Goal: Check status

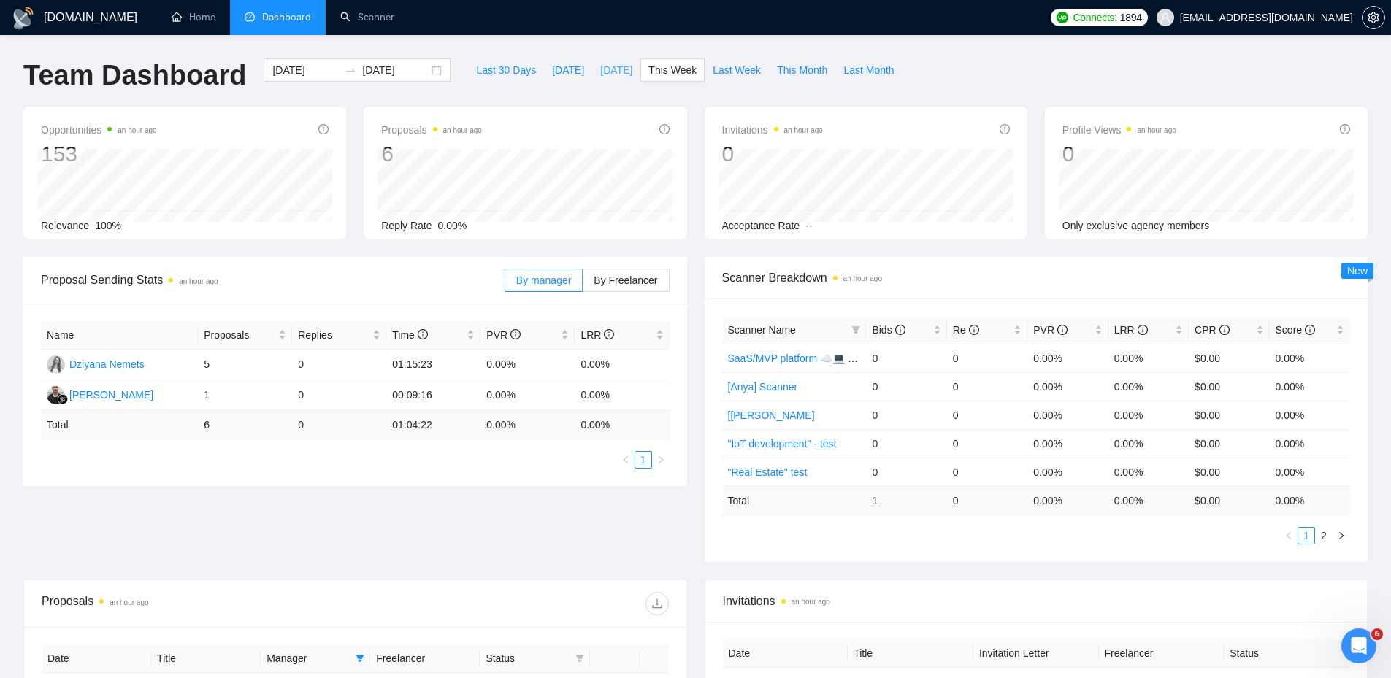
click at [600, 69] on span "[DATE]" at bounding box center [616, 70] width 32 height 16
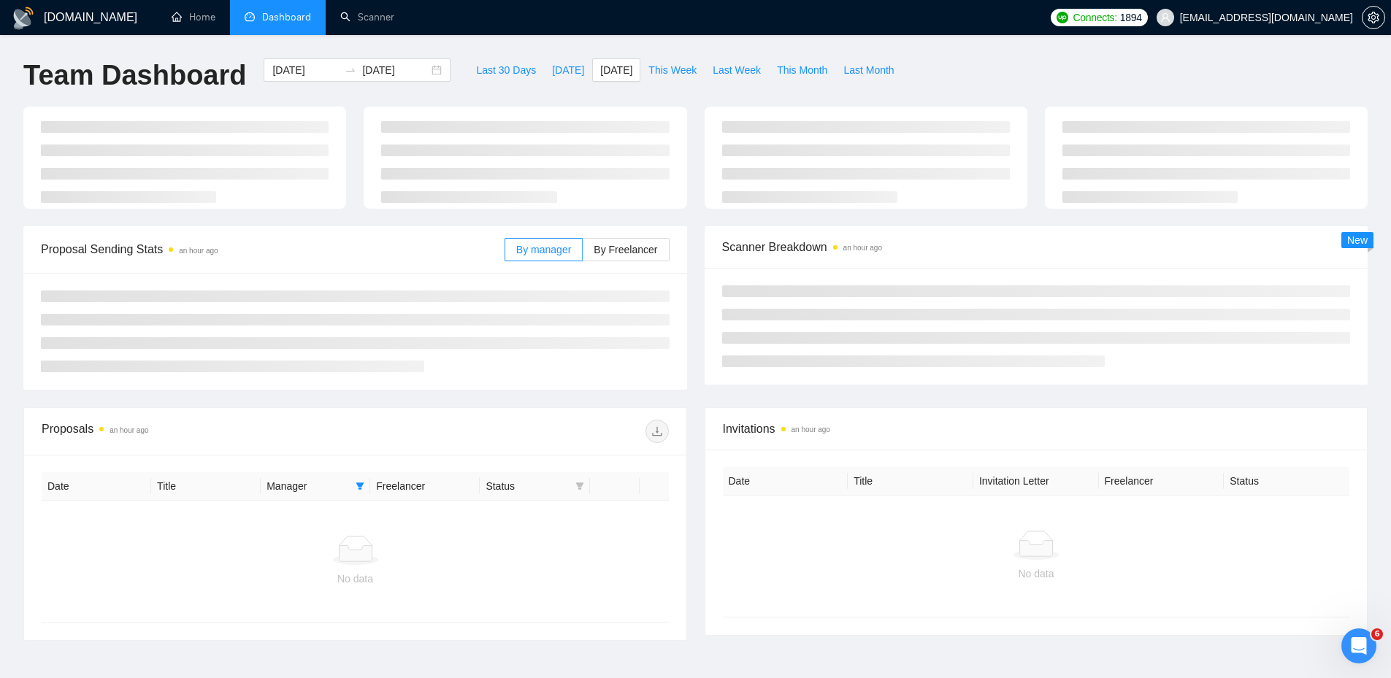
type input "[DATE]"
click at [553, 66] on span "[DATE]" at bounding box center [568, 70] width 32 height 16
type input "[DATE]"
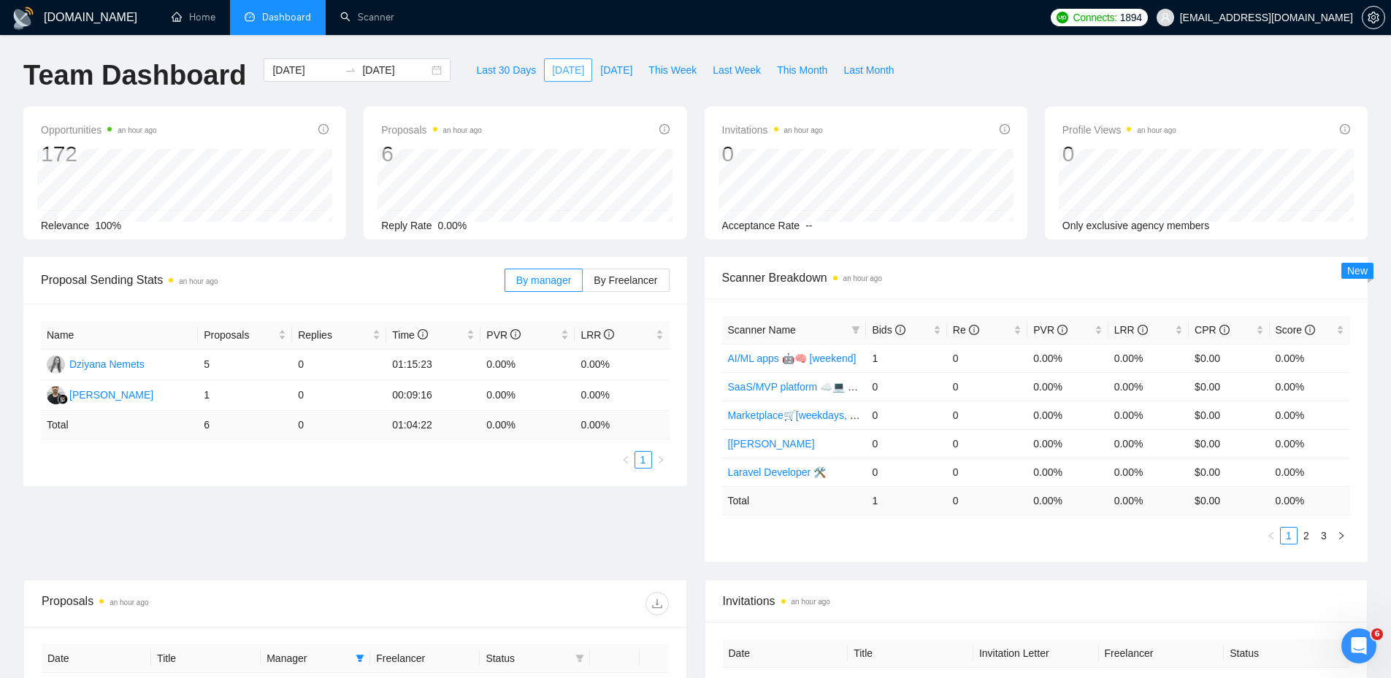
click at [553, 66] on span "[DATE]" at bounding box center [568, 70] width 32 height 16
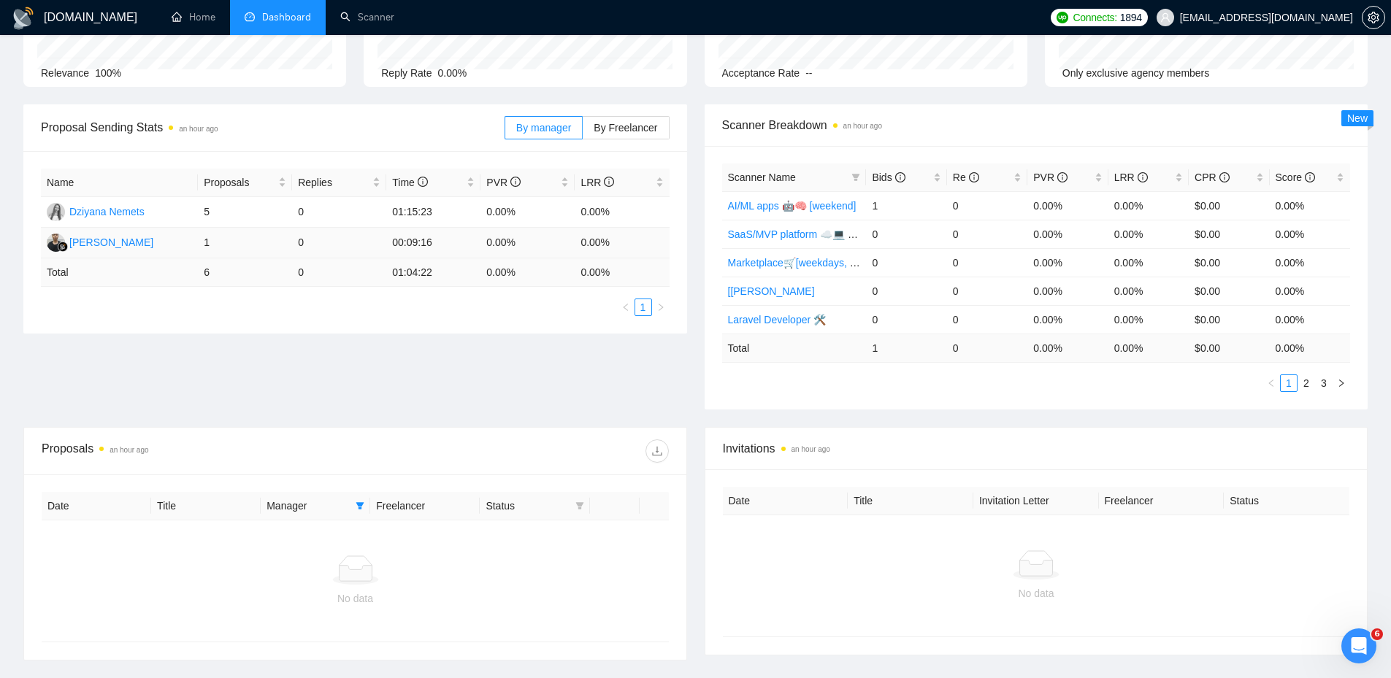
scroll to position [265, 0]
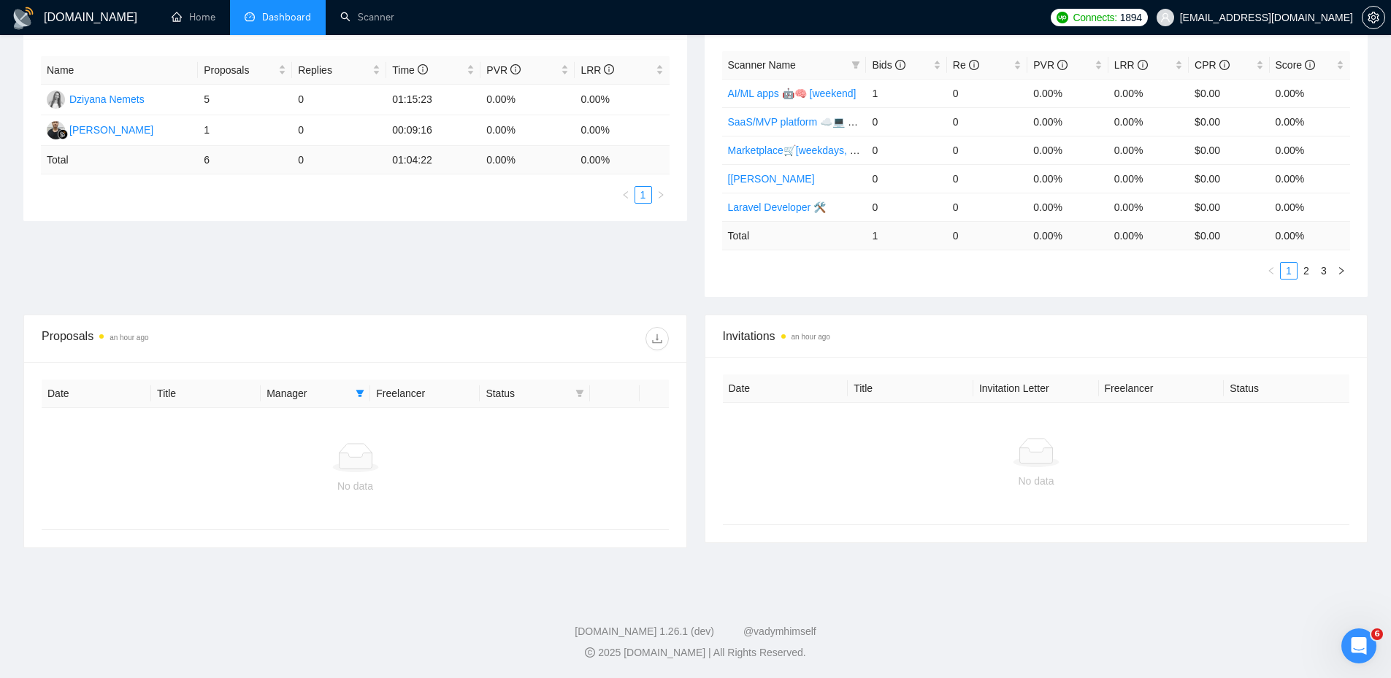
click at [369, 403] on th "Manager" at bounding box center [316, 394] width 110 height 28
click at [364, 399] on span at bounding box center [360, 394] width 15 height 22
drag, startPoint x: 357, startPoint y: 308, endPoint x: 370, endPoint y: 331, distance: 26.8
click at [358, 310] on div "Proposal Sending Stats an hour ago By manager By Freelancer Name Proposals Repl…" at bounding box center [696, 153] width 1362 height 323
click at [578, 397] on icon "filter" at bounding box center [579, 393] width 9 height 9
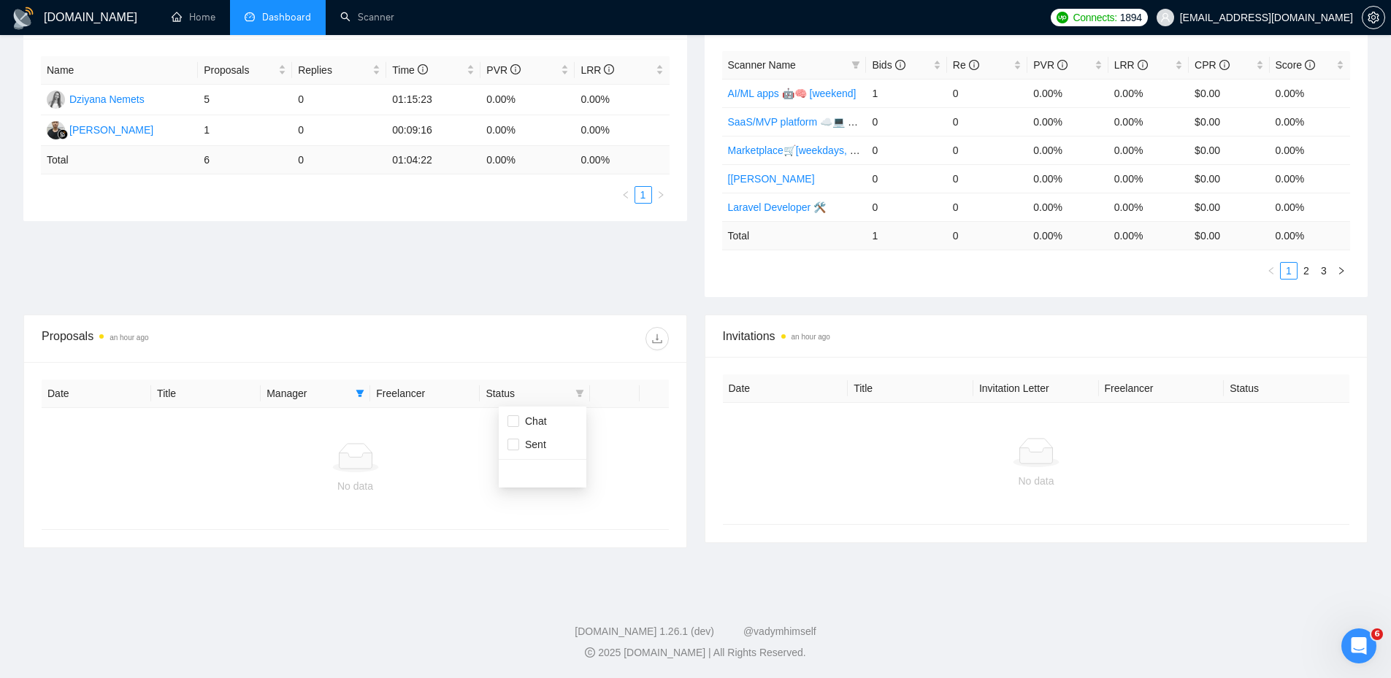
click at [450, 397] on th "Freelancer" at bounding box center [425, 394] width 110 height 28
click at [448, 313] on div "Proposal Sending Stats an hour ago By manager By Freelancer Name Proposals Repl…" at bounding box center [696, 153] width 1362 height 323
click at [350, 396] on div "Manager" at bounding box center [315, 393] width 98 height 16
click at [364, 395] on icon "filter" at bounding box center [360, 393] width 9 height 9
click at [454, 389] on th "Freelancer" at bounding box center [425, 394] width 110 height 28
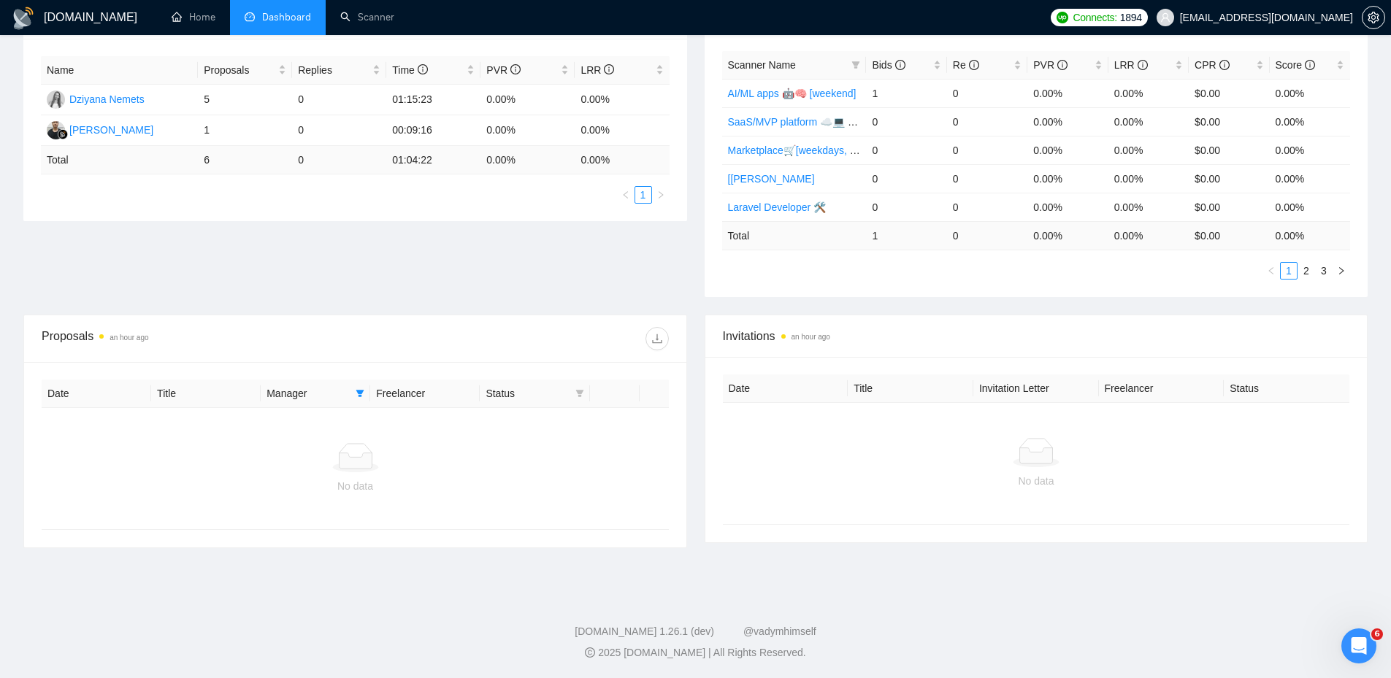
click at [456, 392] on th "Freelancer" at bounding box center [425, 394] width 110 height 28
click at [419, 322] on div "Proposals an hour ago" at bounding box center [355, 338] width 627 height 47
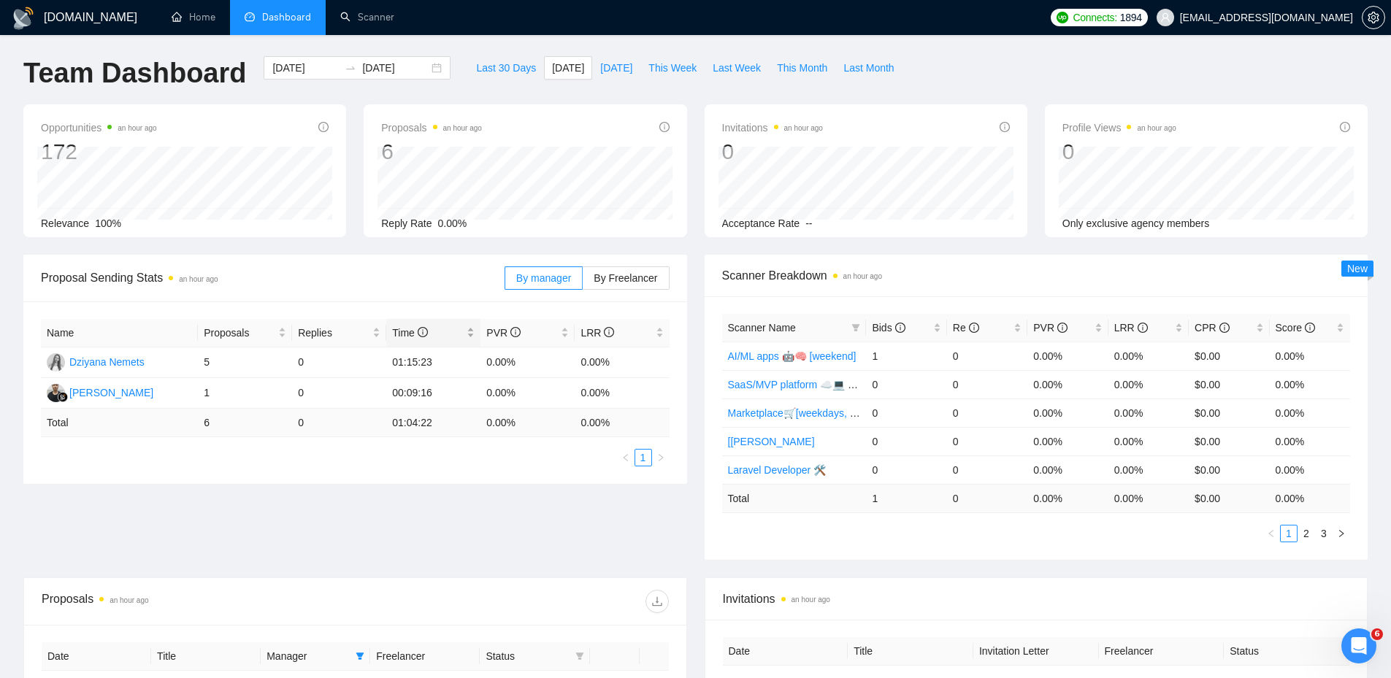
scroll to position [0, 0]
